Goal: Task Accomplishment & Management: Manage account settings

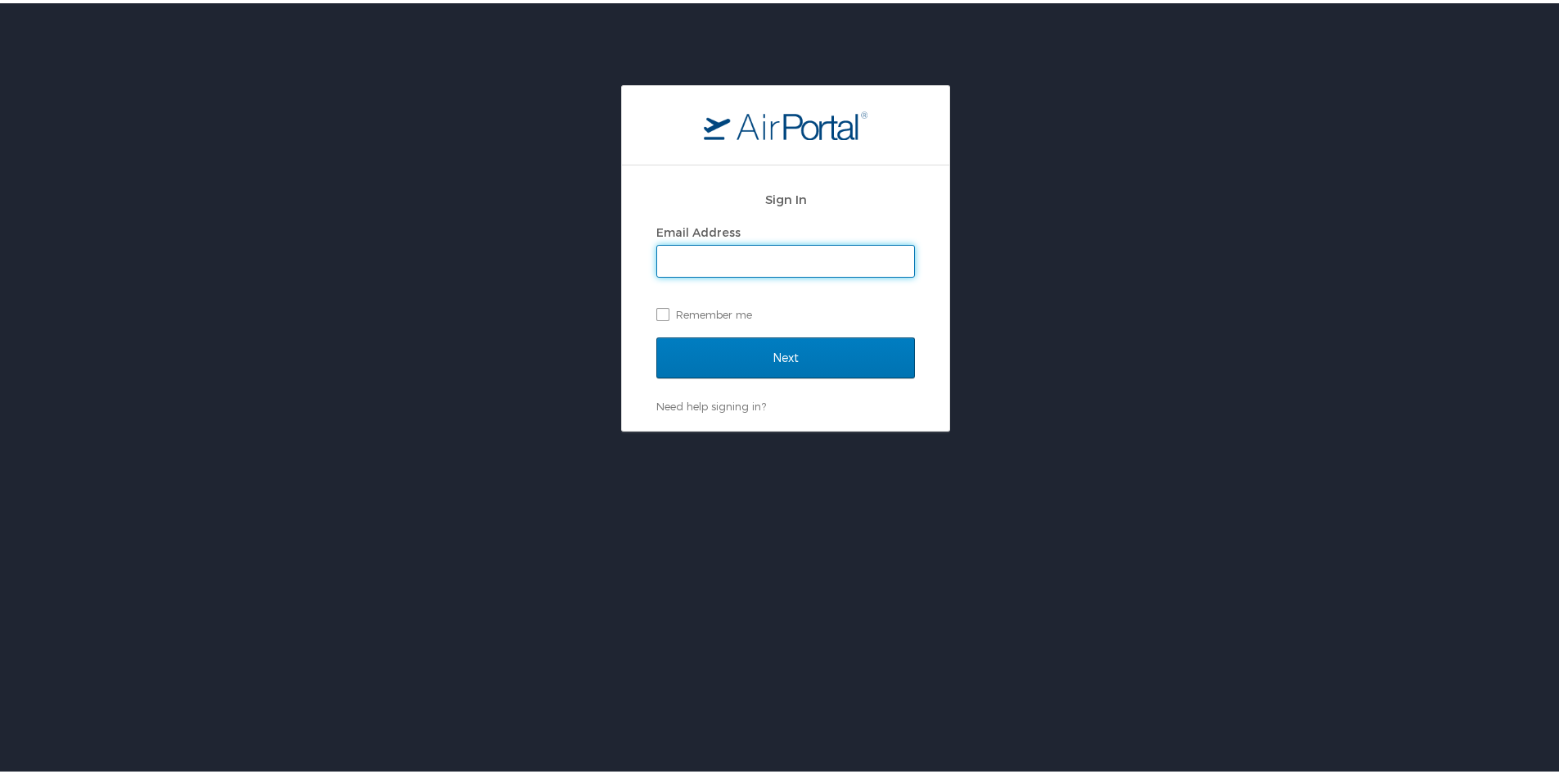
type input "[PERSON_NAME][EMAIL_ADDRESS][PERSON_NAME][DOMAIN_NAME]"
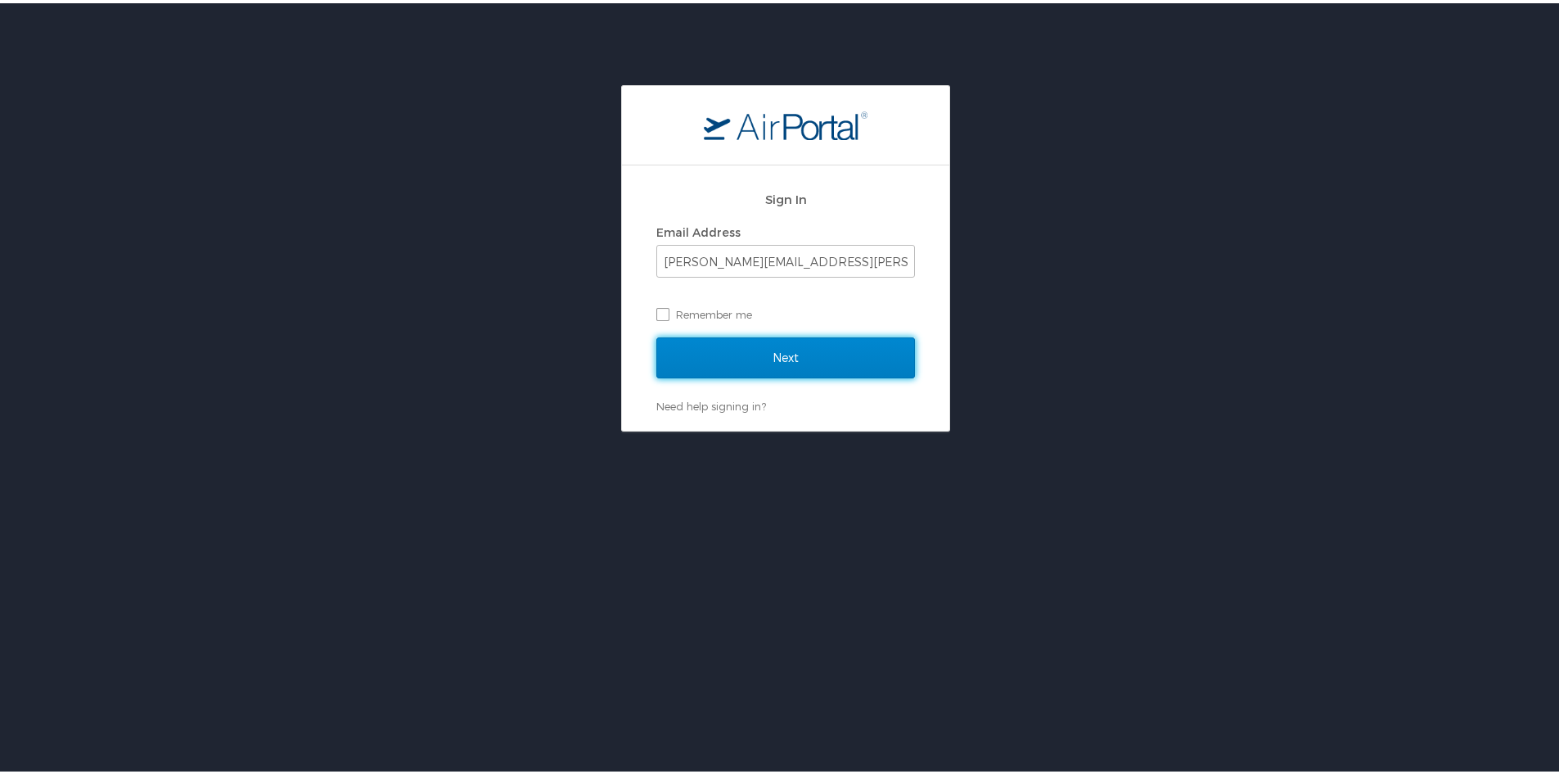
click at [759, 350] on input "Next" at bounding box center [786, 354] width 259 height 41
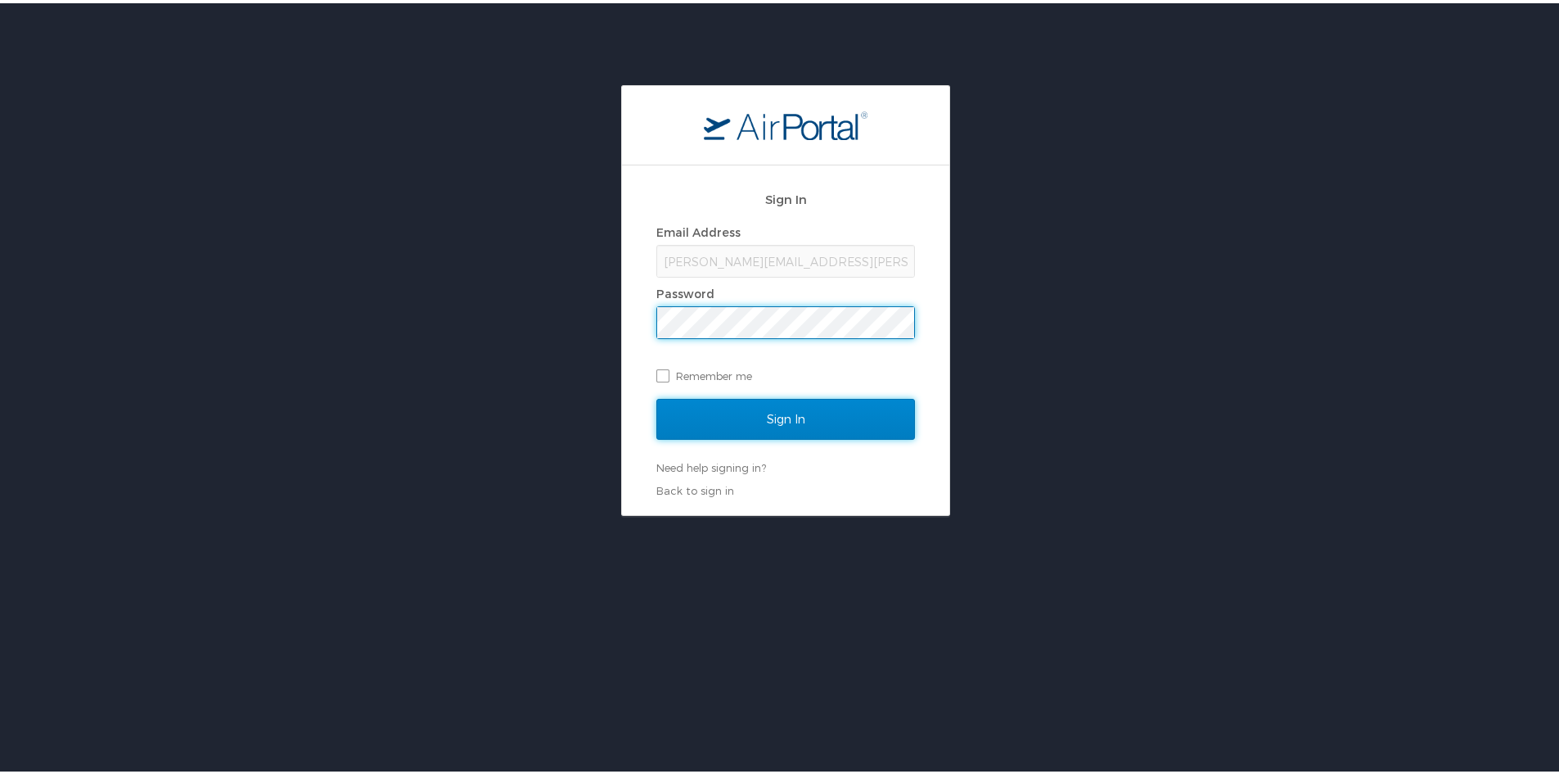
click at [788, 407] on input "Sign In" at bounding box center [786, 415] width 259 height 41
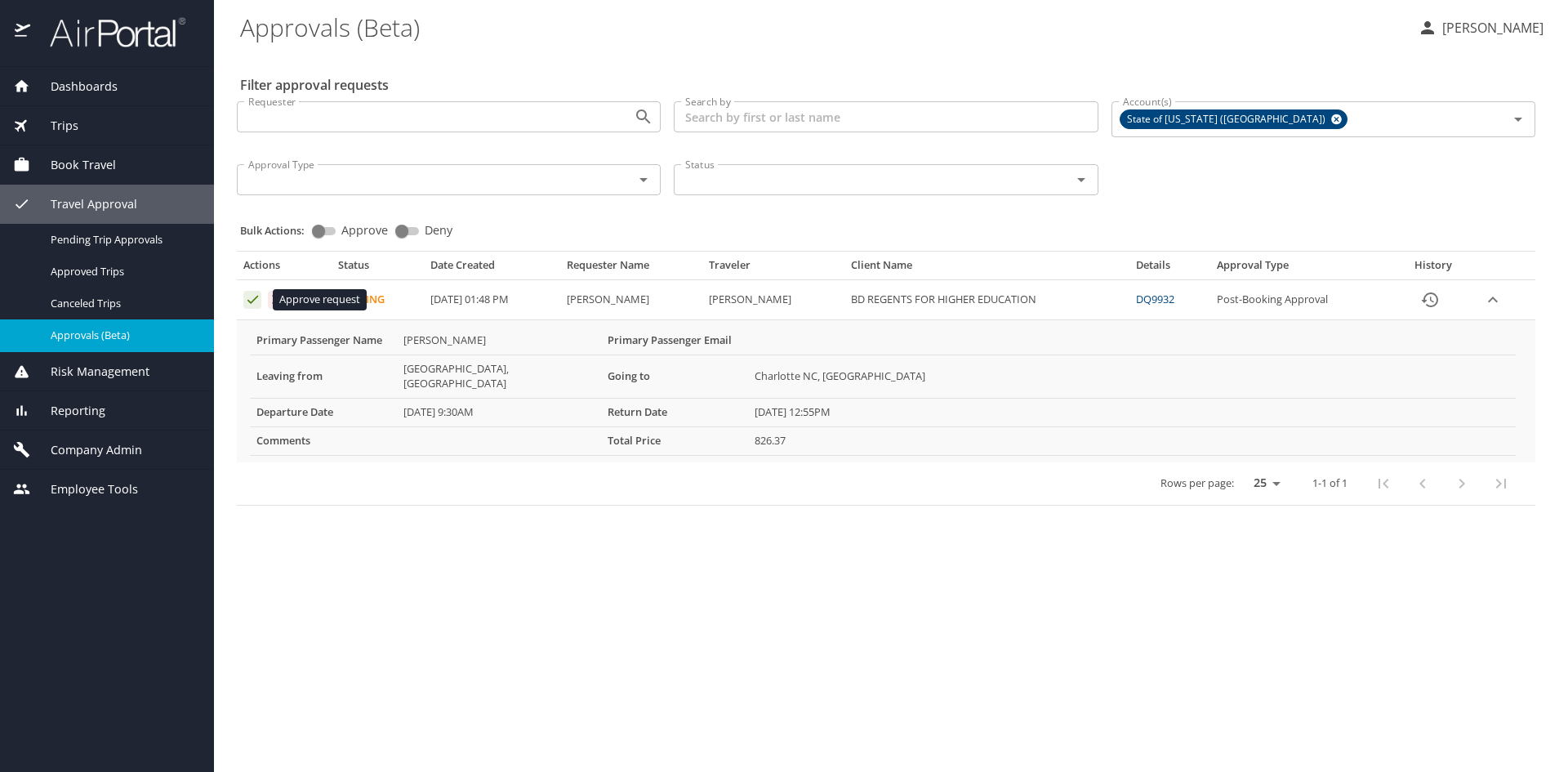
click at [254, 299] on icon "Approval table" at bounding box center [252, 299] width 11 height 8
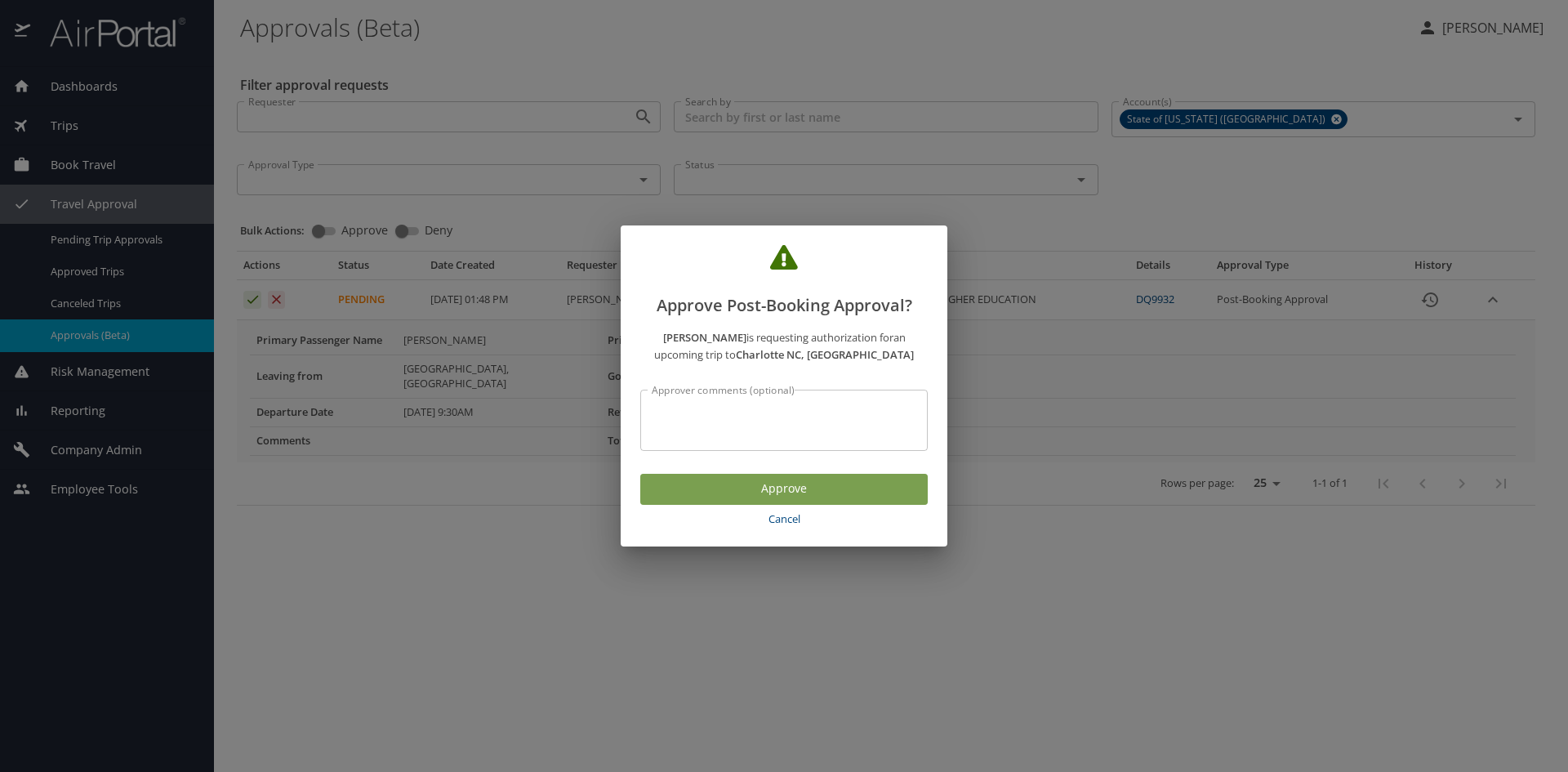
click at [831, 482] on span "Approve" at bounding box center [784, 489] width 261 height 20
